Goal: Entertainment & Leisure: Consume media (video, audio)

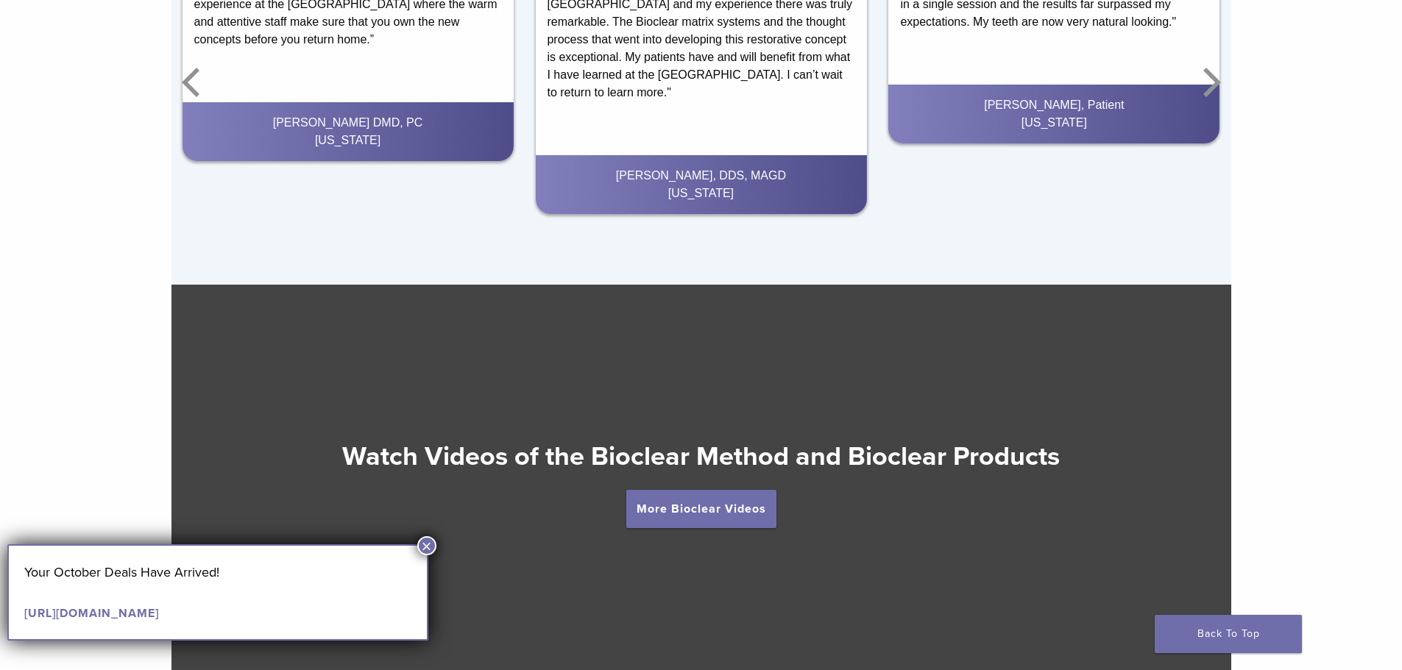
scroll to position [2411, 0]
click at [675, 519] on link "More Bioclear Videos" at bounding box center [701, 510] width 150 height 38
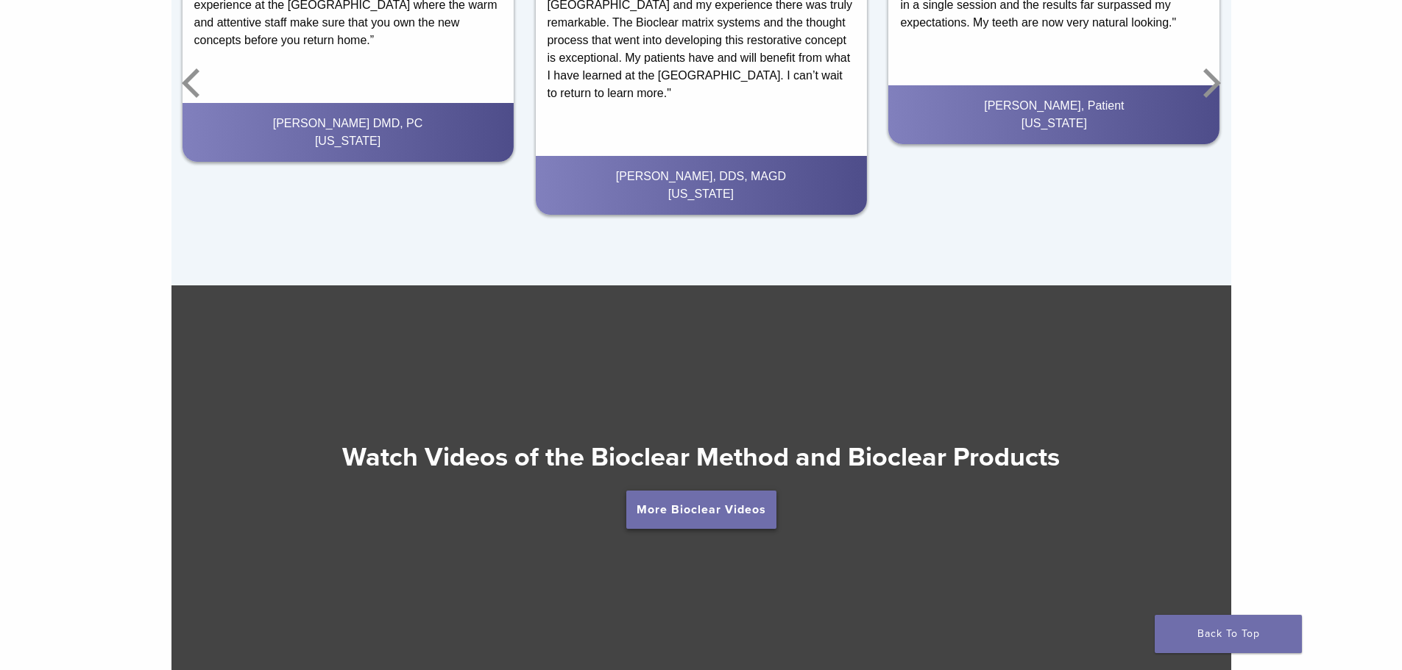
click at [684, 510] on link "More Bioclear Videos" at bounding box center [701, 510] width 150 height 38
click at [744, 511] on link "More Bioclear Videos" at bounding box center [701, 510] width 150 height 38
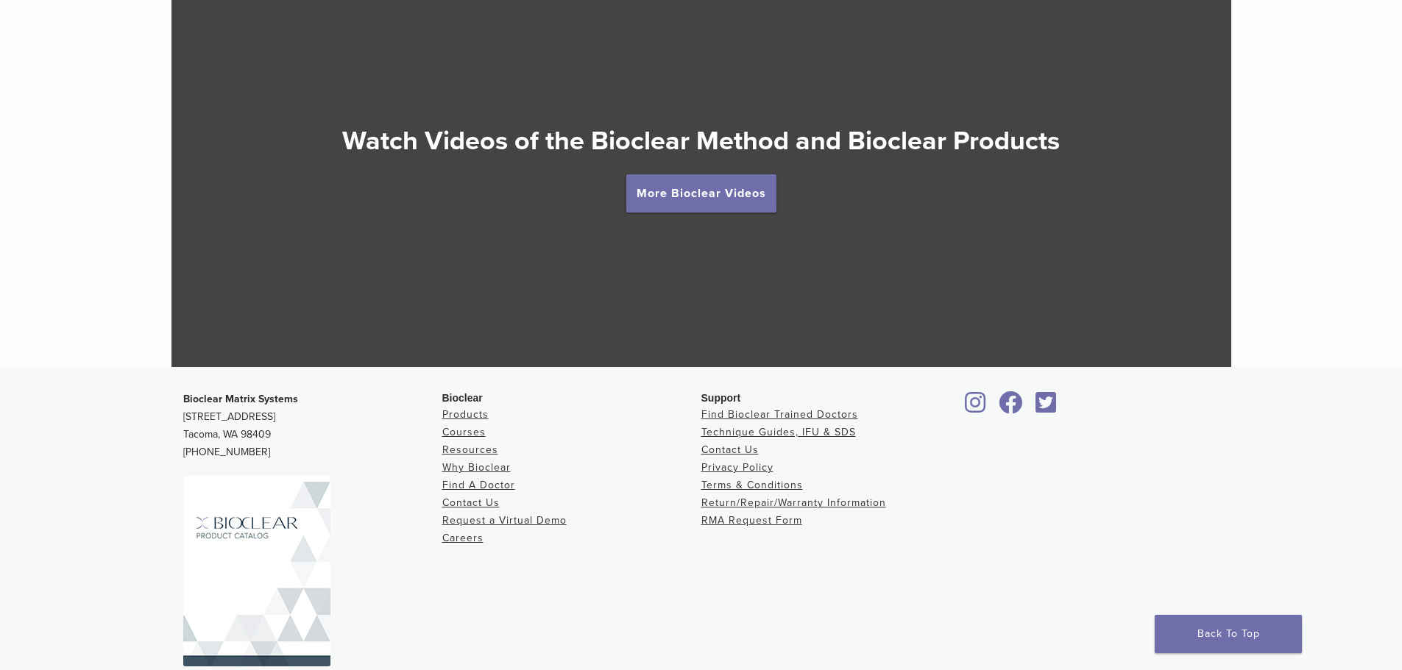
click at [737, 266] on div at bounding box center [701, 168] width 1060 height 398
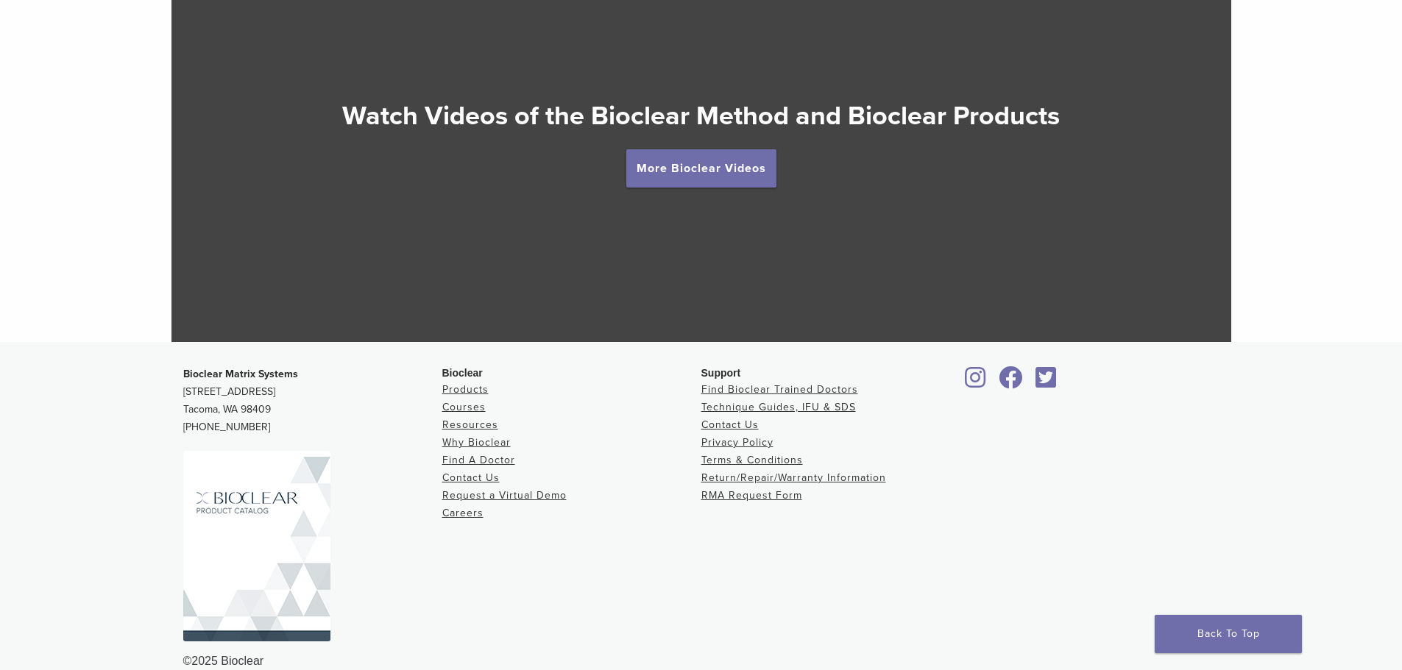
scroll to position [2779, 0]
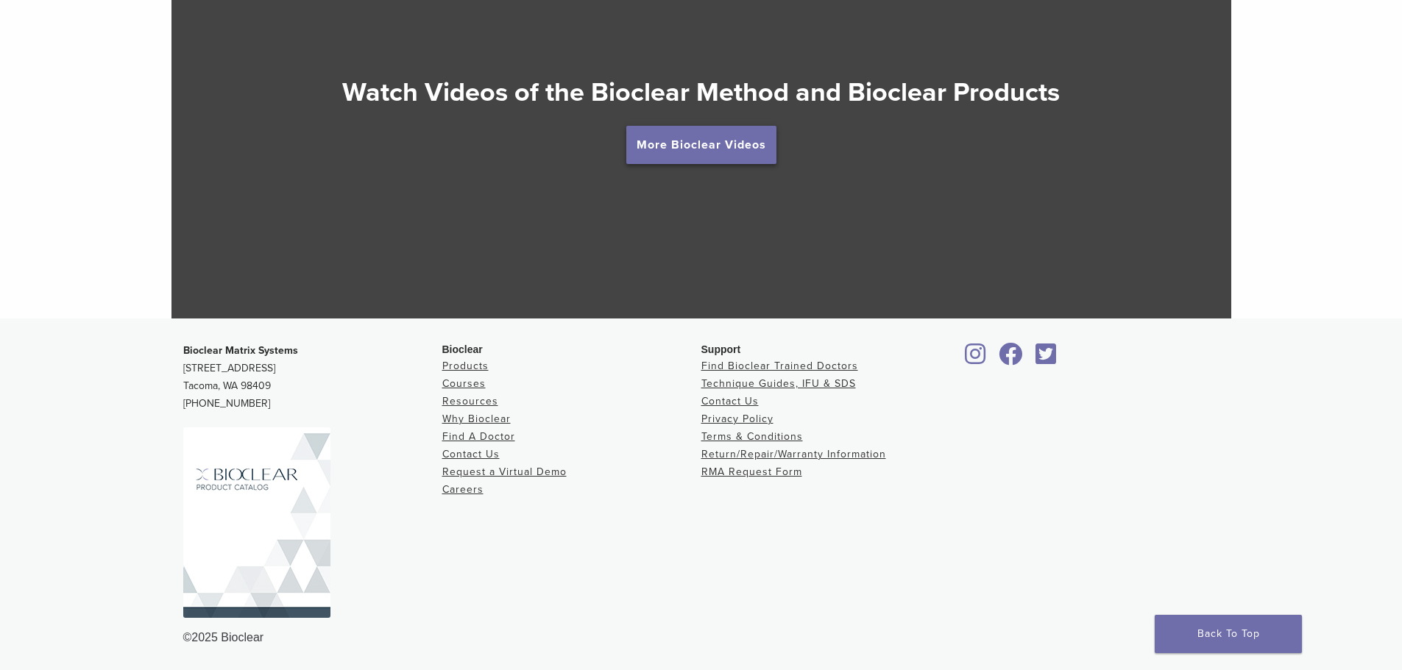
click at [727, 147] on link "More Bioclear Videos" at bounding box center [701, 145] width 150 height 38
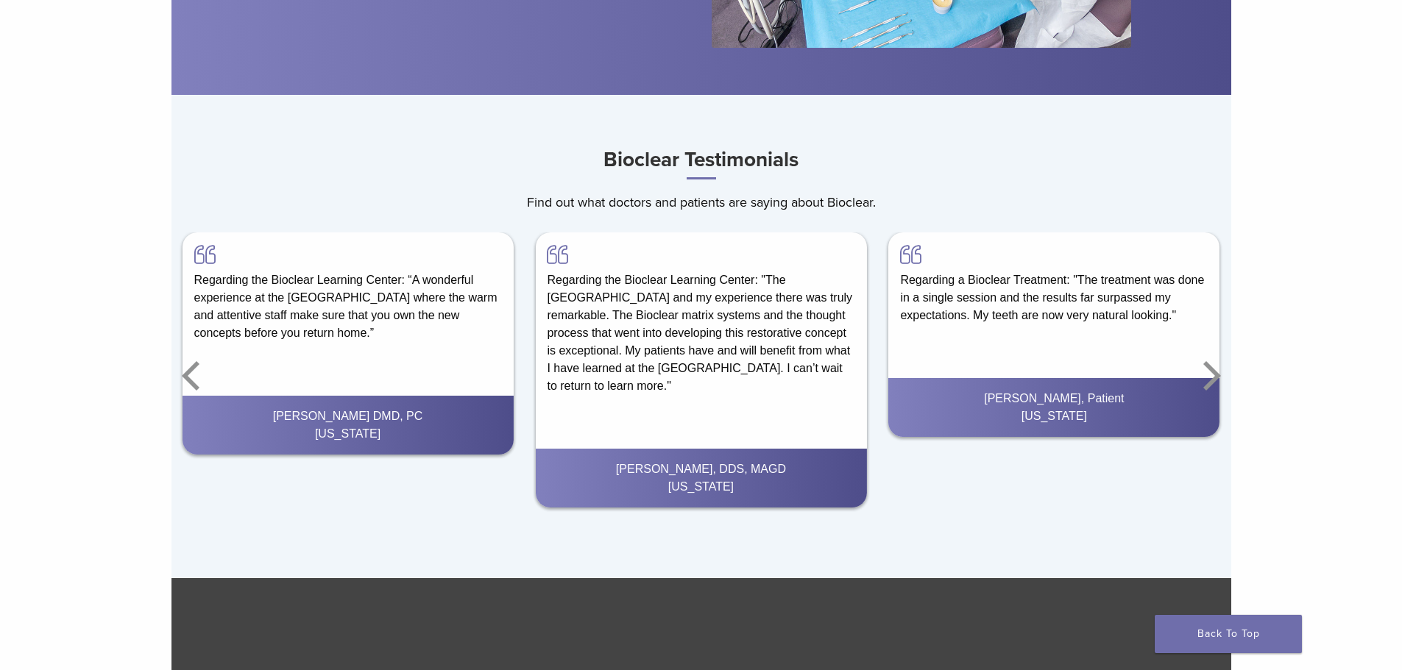
scroll to position [2117, 0]
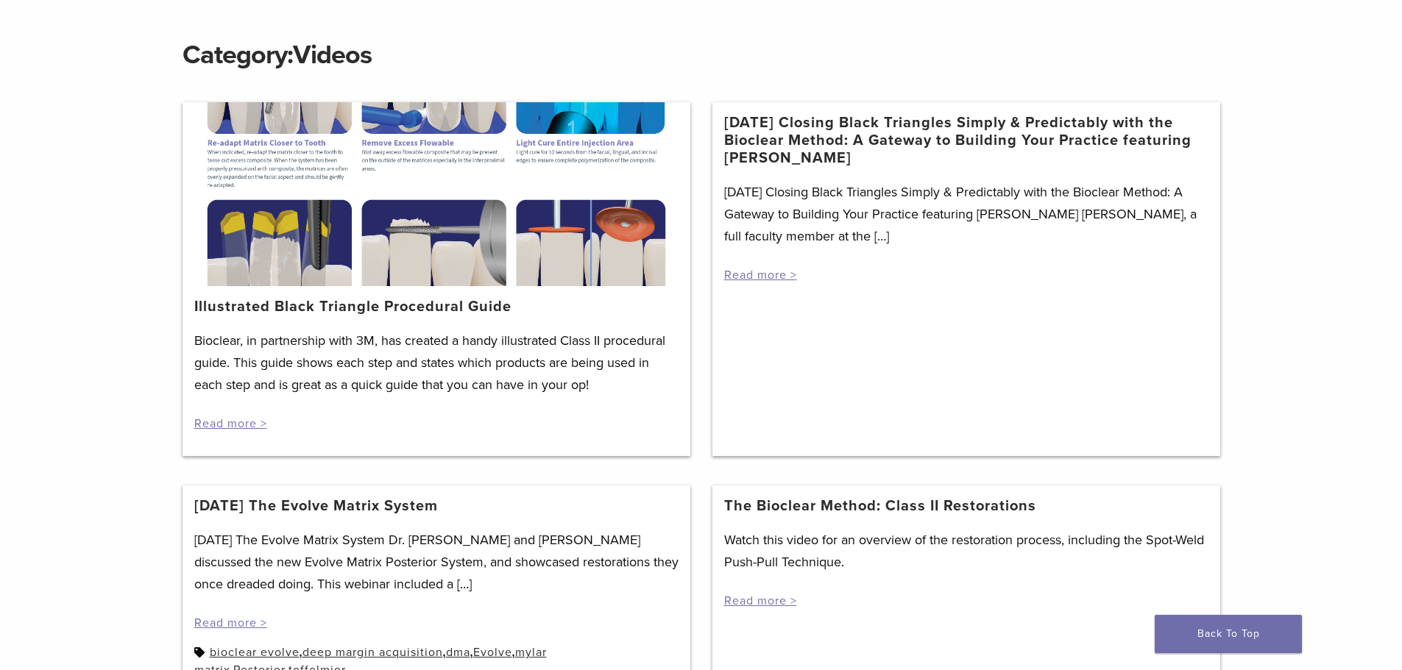
scroll to position [147, 0]
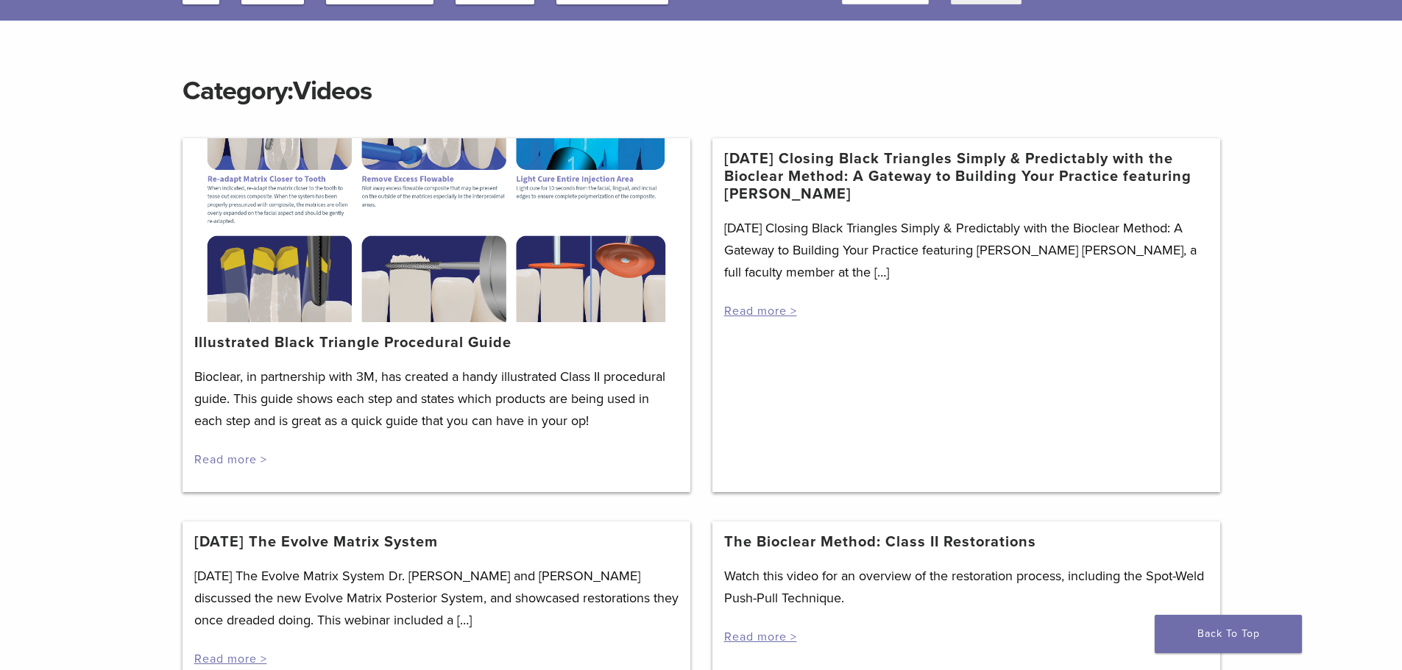
click at [233, 462] on link "Read more >" at bounding box center [230, 460] width 73 height 15
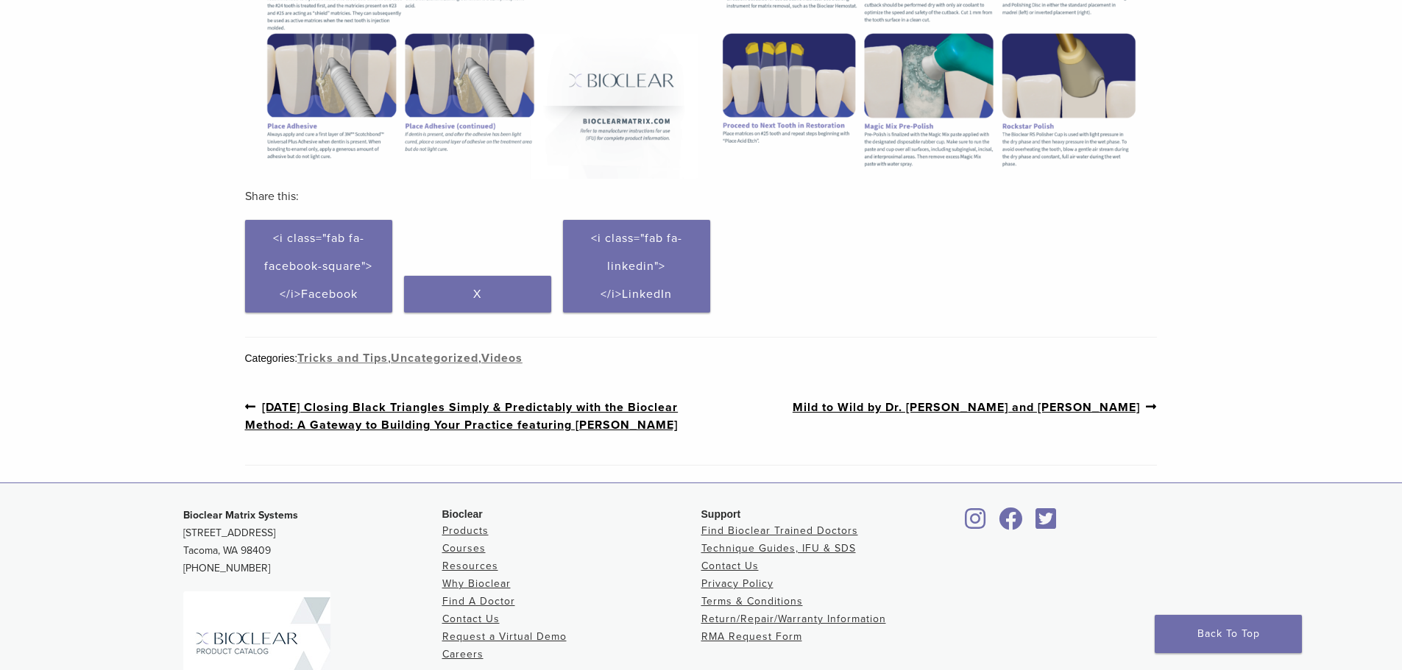
scroll to position [810, 0]
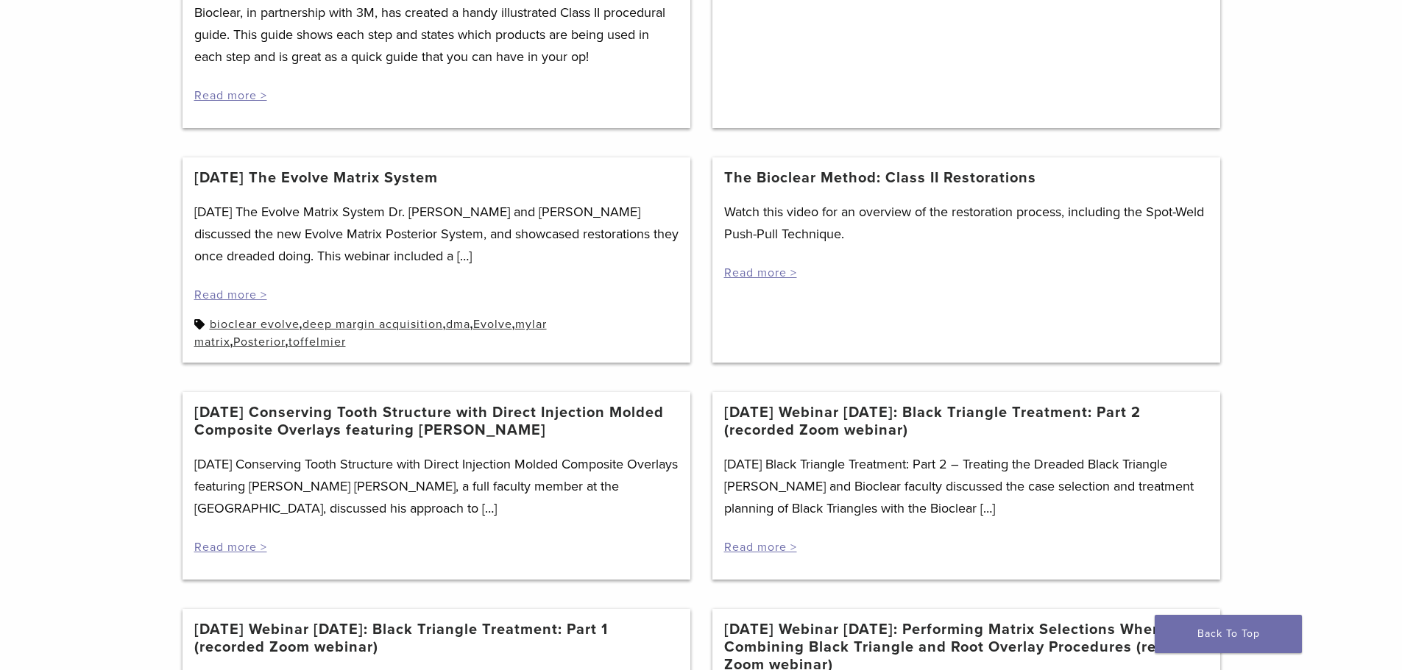
scroll to position [221, 0]
